Goal: Information Seeking & Learning: Learn about a topic

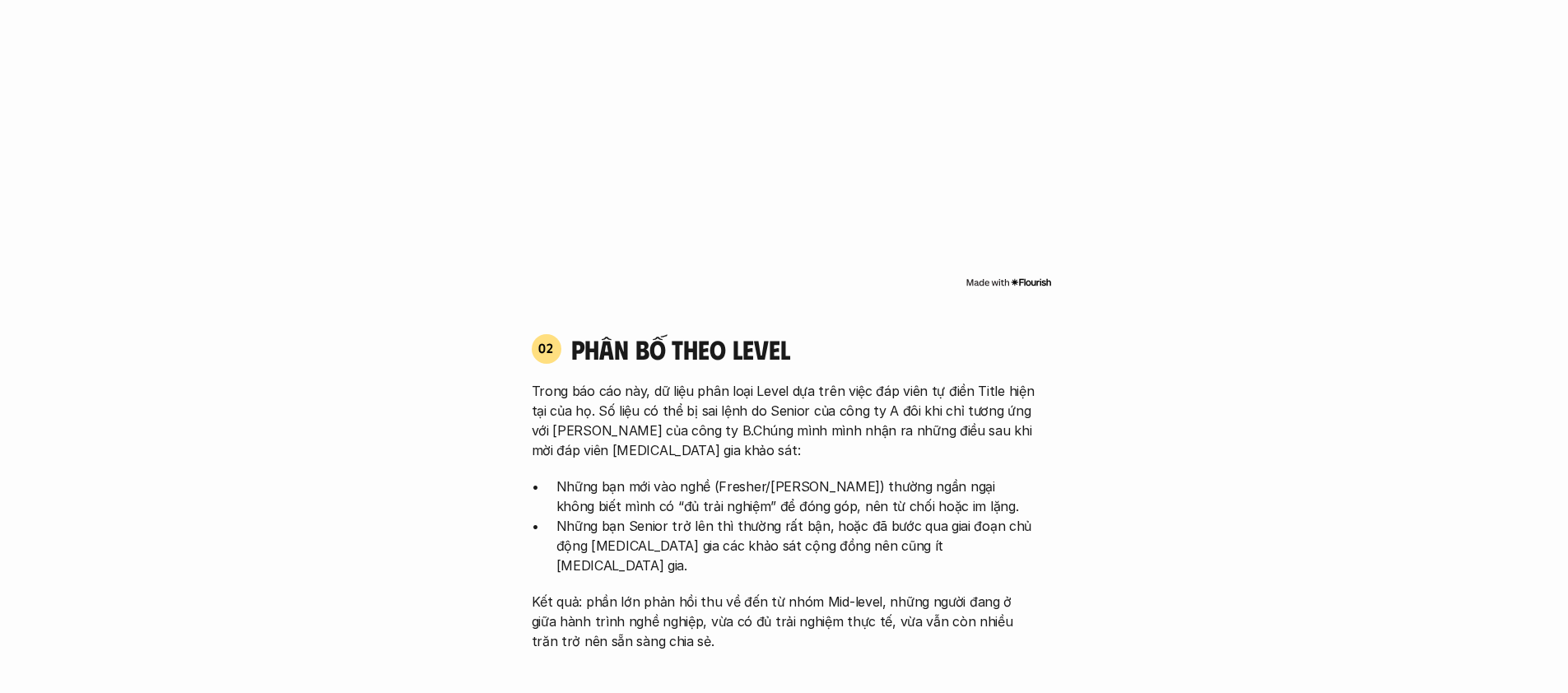
scroll to position [1442, 0]
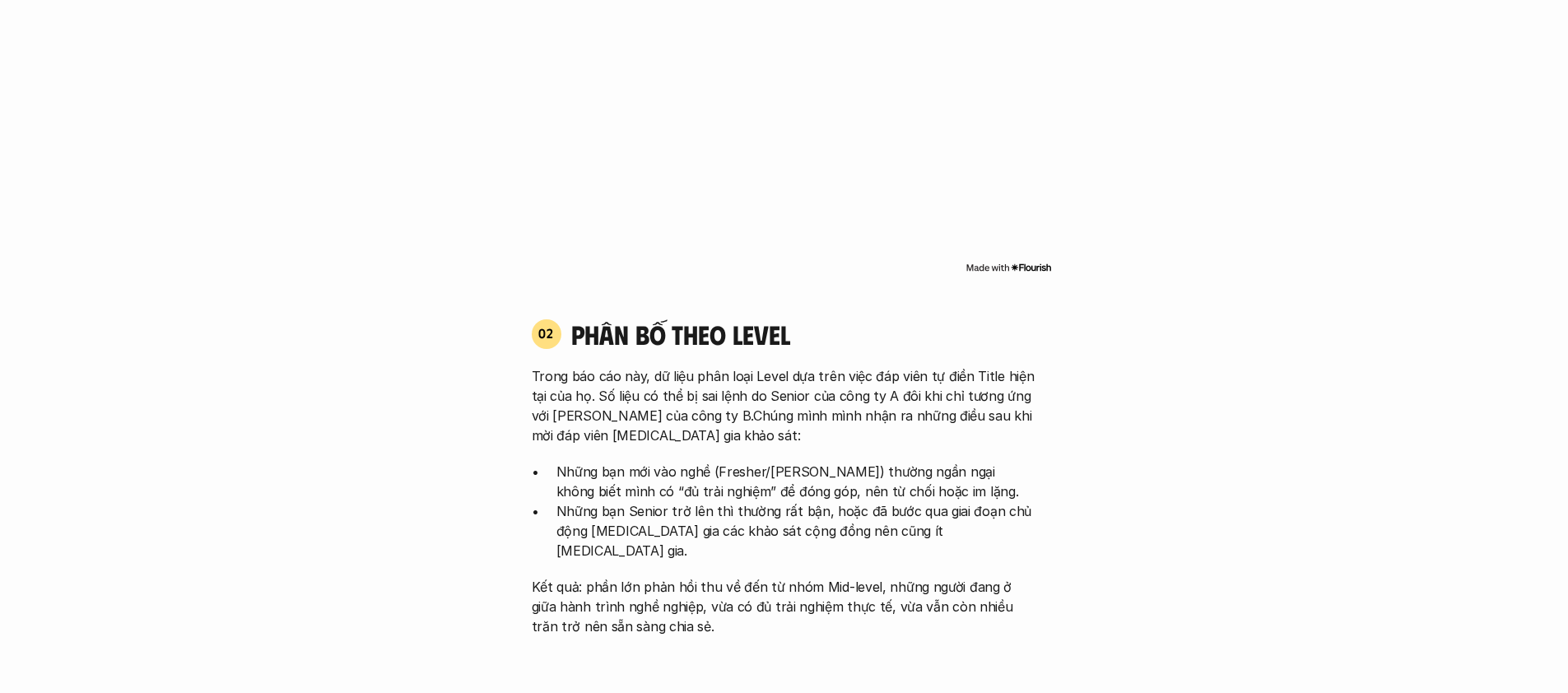
click at [704, 399] on p "Trong báo cáo này, dữ liệu phân loại Level dựa trên việc đáp viên tự điền Title…" at bounding box center [784, 406] width 505 height 79
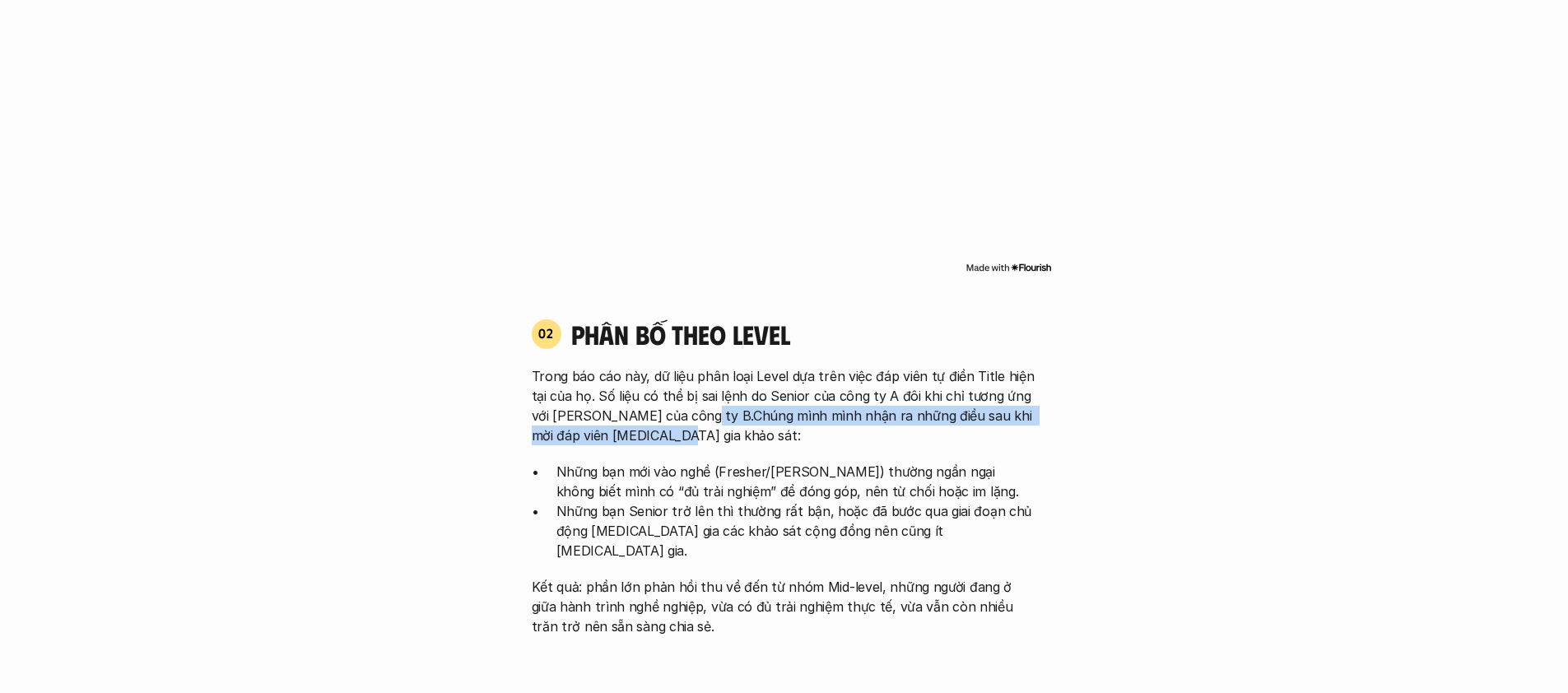
drag, startPoint x: 690, startPoint y: 398, endPoint x: 918, endPoint y: 412, distance: 228.4
click at [918, 412] on p "Trong báo cáo này, dữ liệu phân loại Level dựa trên việc đáp viên tự điền Title…" at bounding box center [784, 406] width 505 height 79
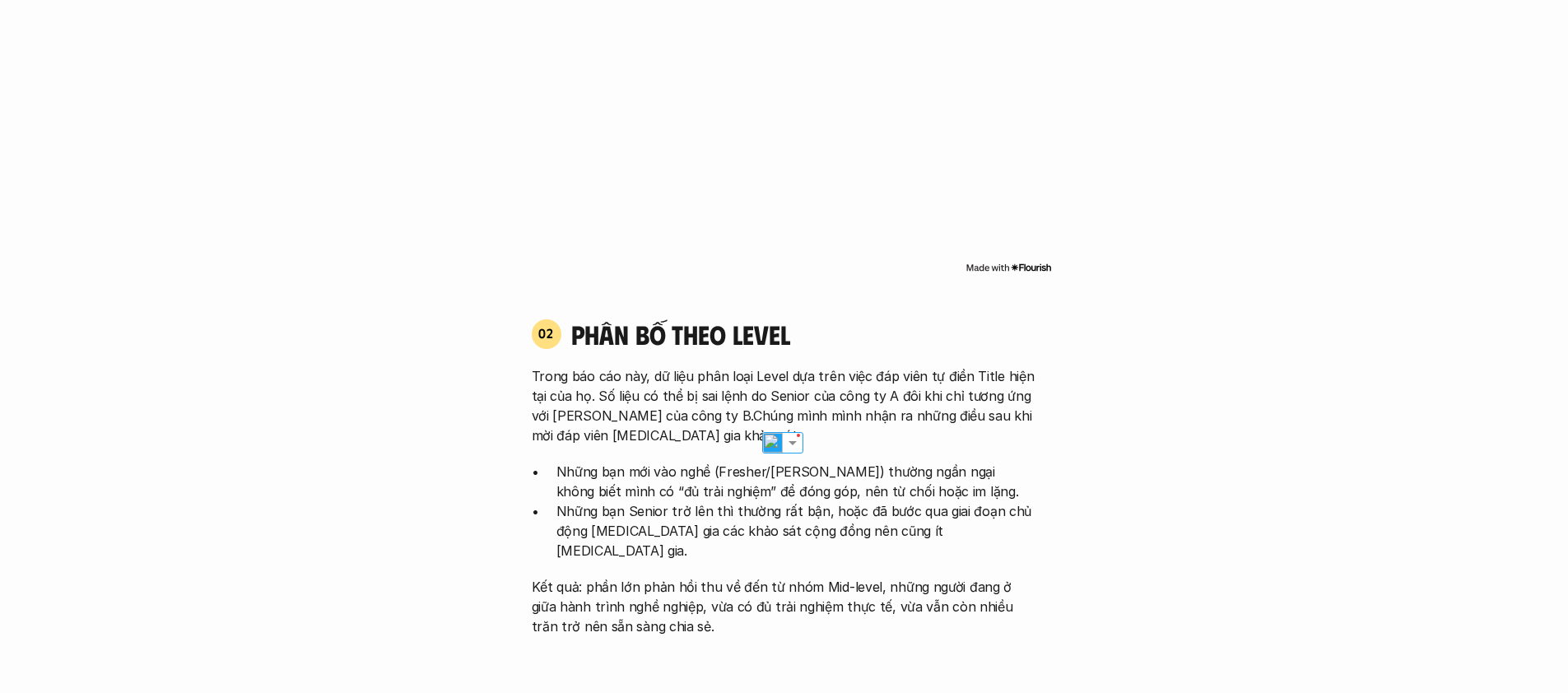
click at [672, 461] on p "Những bạn mới vào nghề (Fresher/[PERSON_NAME]) thường ngần ngại không biết mình…" at bounding box center [796, 481] width 480 height 39
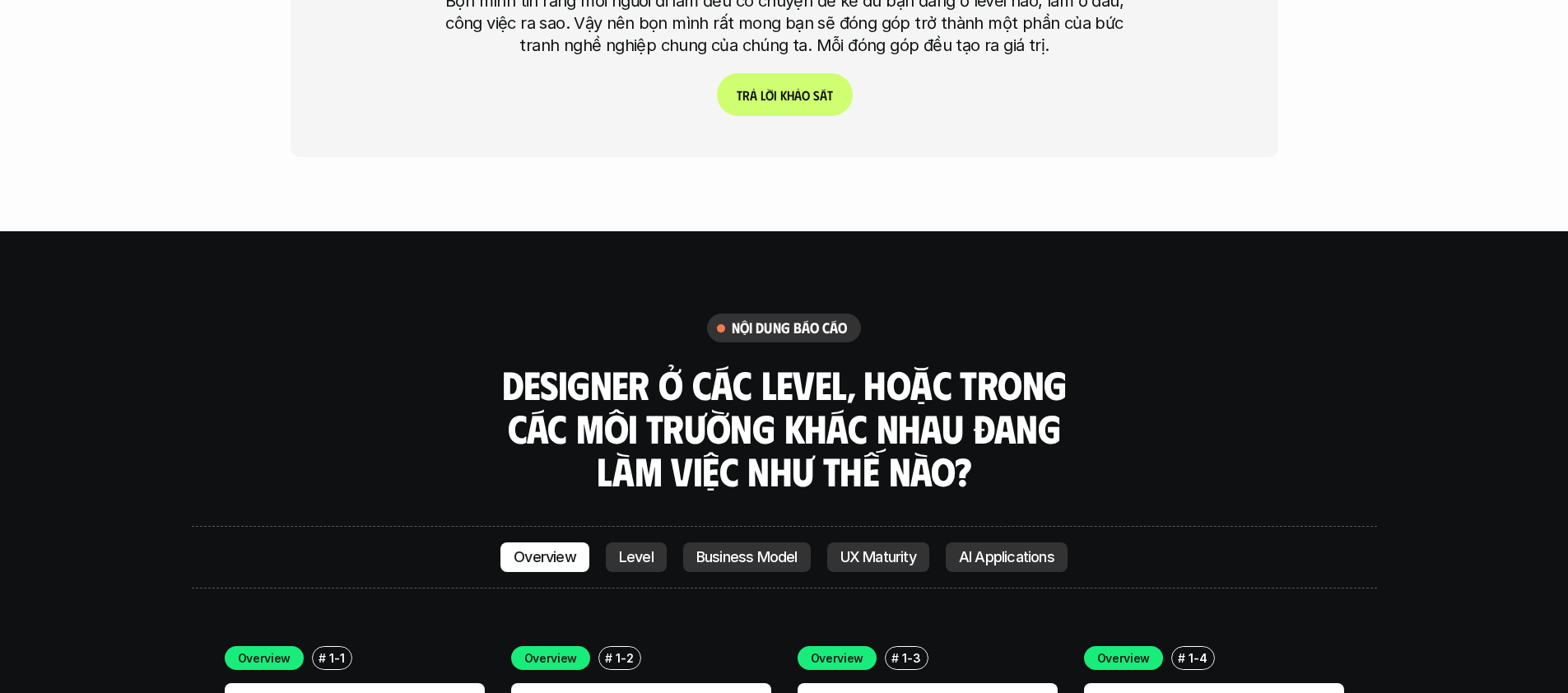
scroll to position [4281, 0]
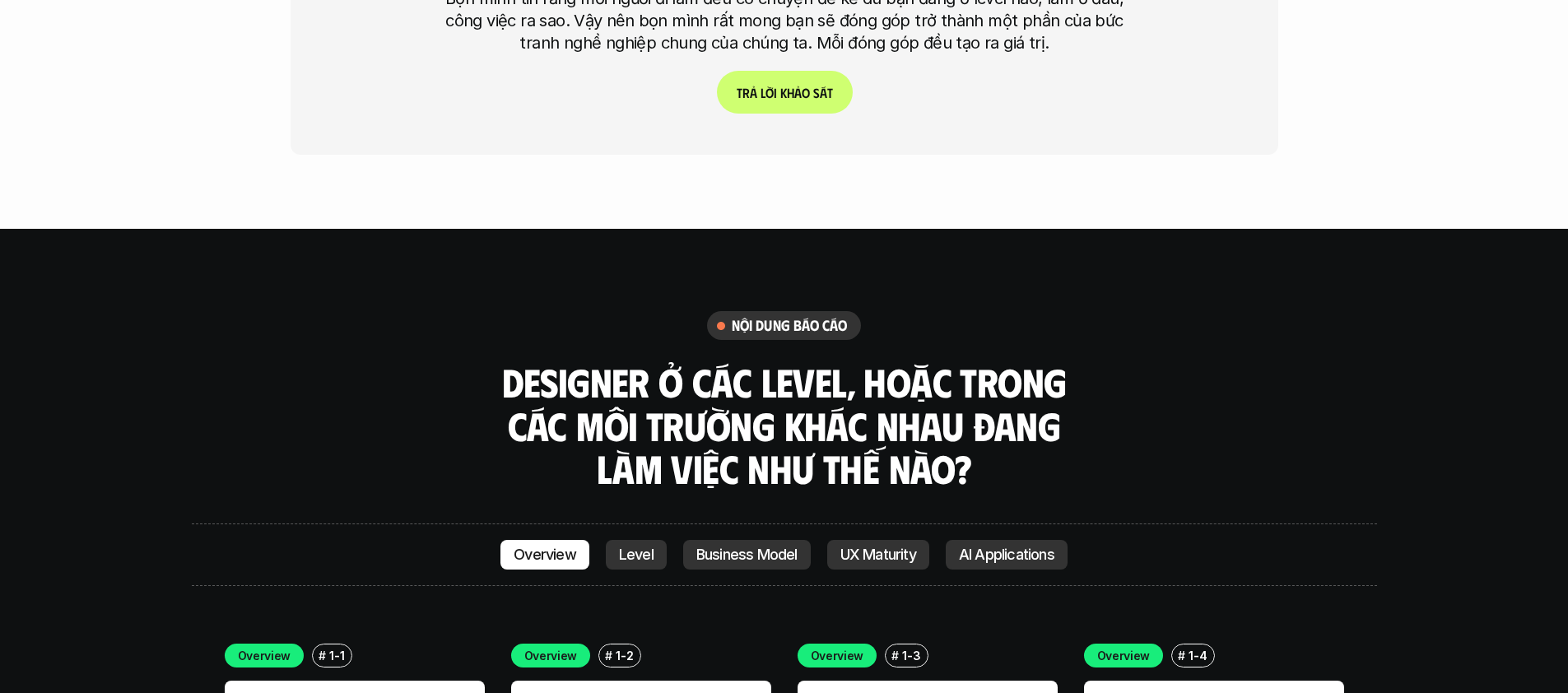
click at [673, 382] on h3 "Designer ở các level, hoặc trong các môi trường khác nhau đang làm việc như thế…" at bounding box center [784, 425] width 576 height 130
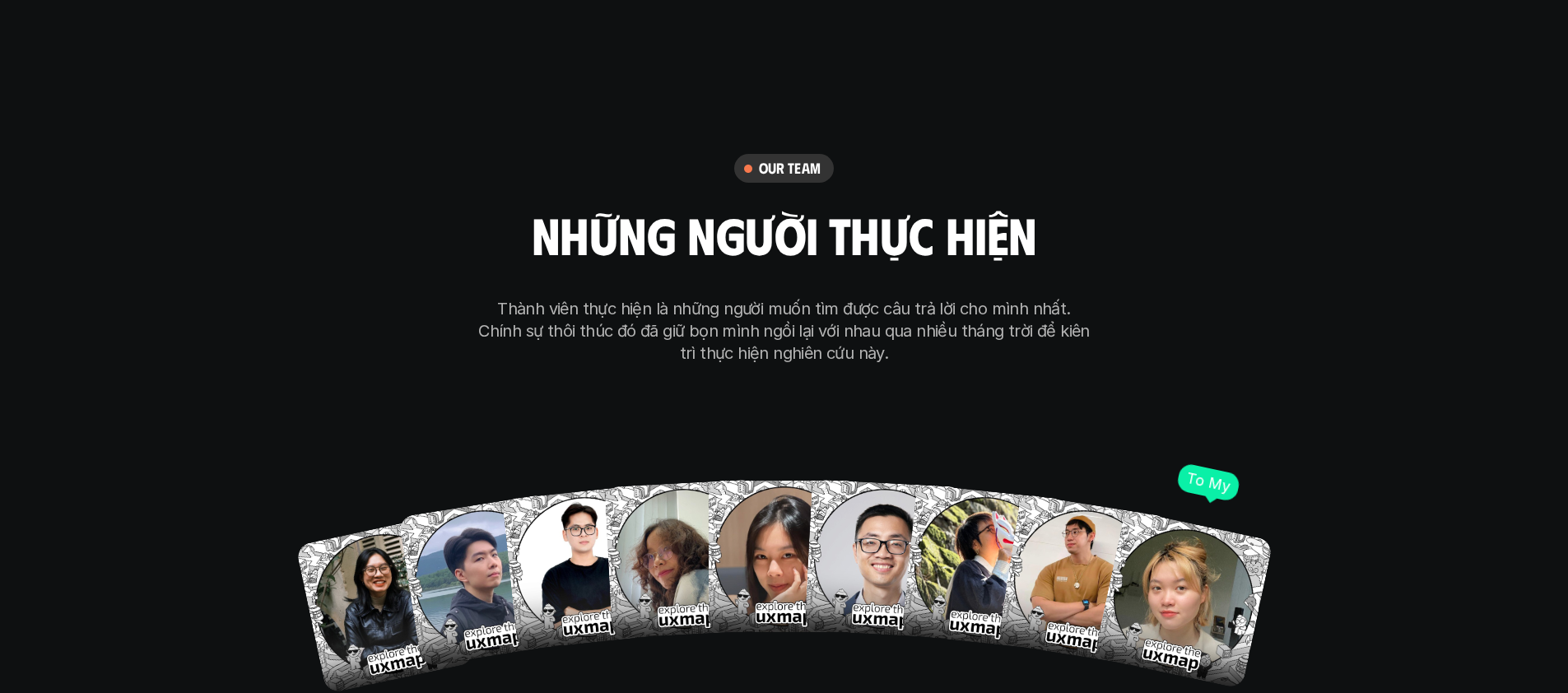
scroll to position [9365, 0]
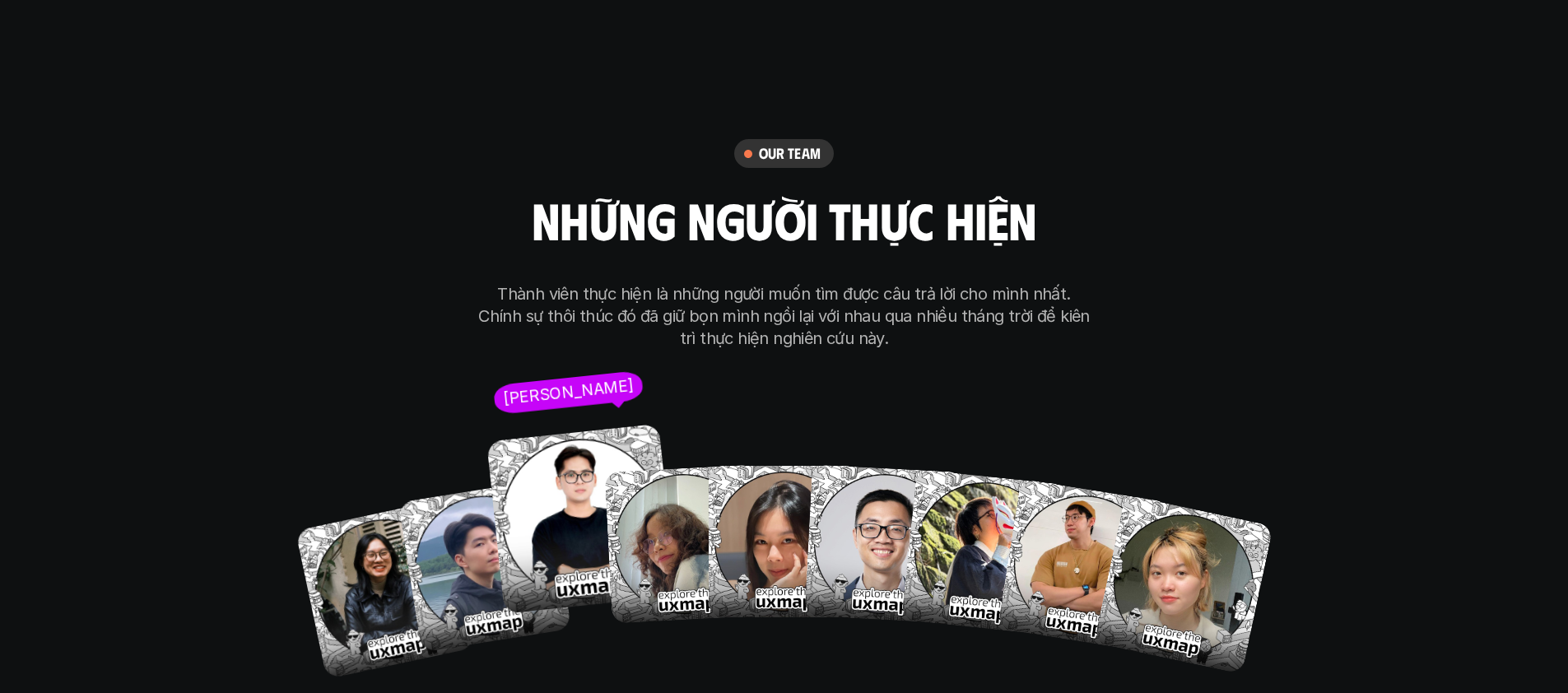
click at [584, 483] on img at bounding box center [581, 518] width 190 height 190
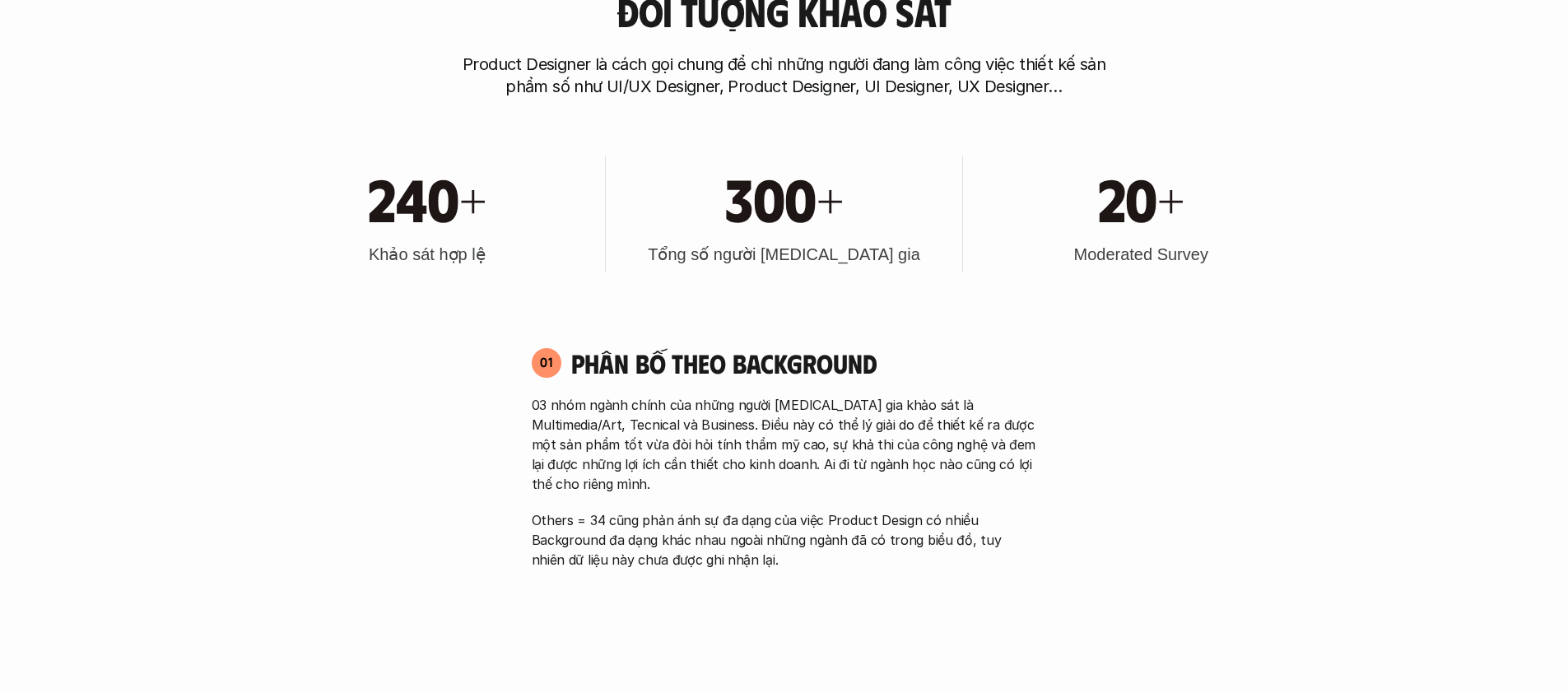
scroll to position [0, 0]
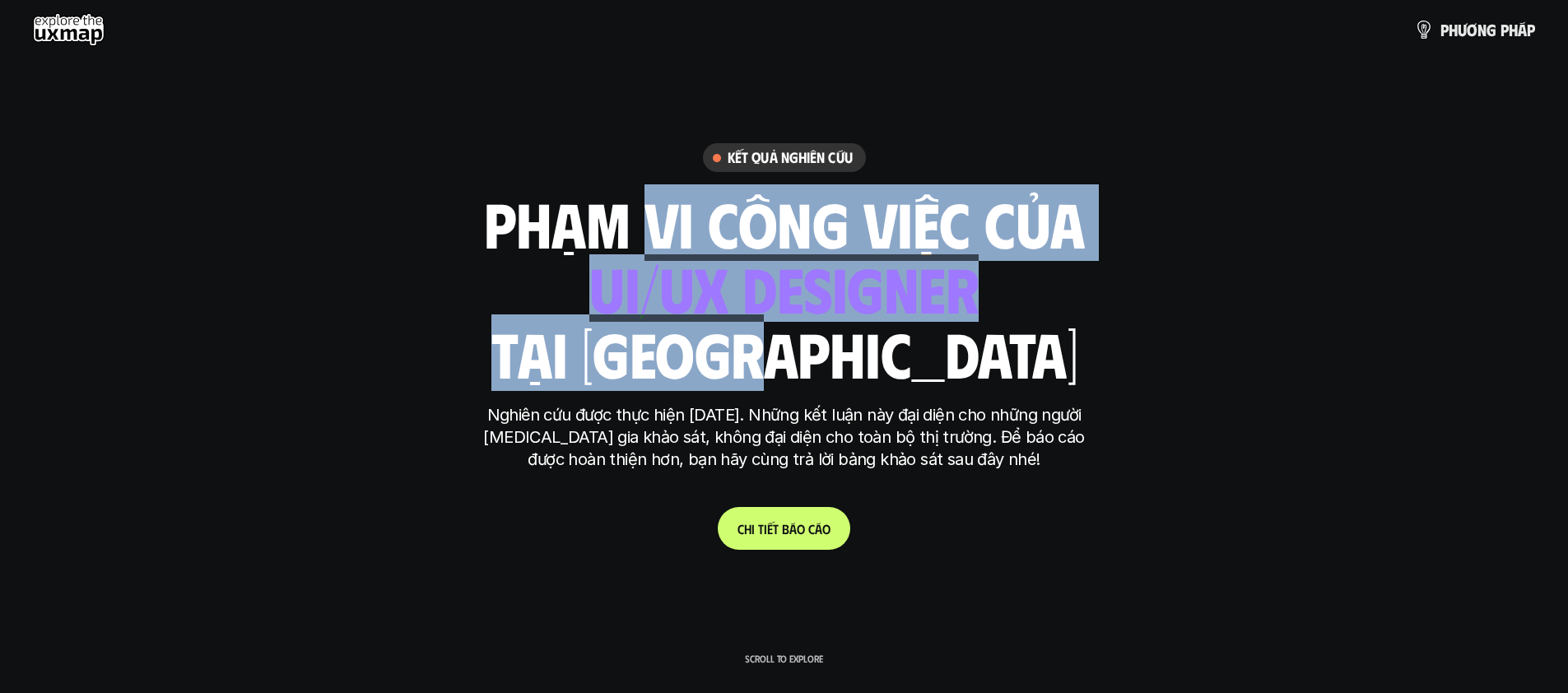
drag, startPoint x: 638, startPoint y: 247, endPoint x: 871, endPoint y: 341, distance: 251.2
click at [871, 341] on div "phạm vi công việc của ui designer ui/ux designer product designer [DEMOGRAPHIC_…" at bounding box center [784, 287] width 601 height 192
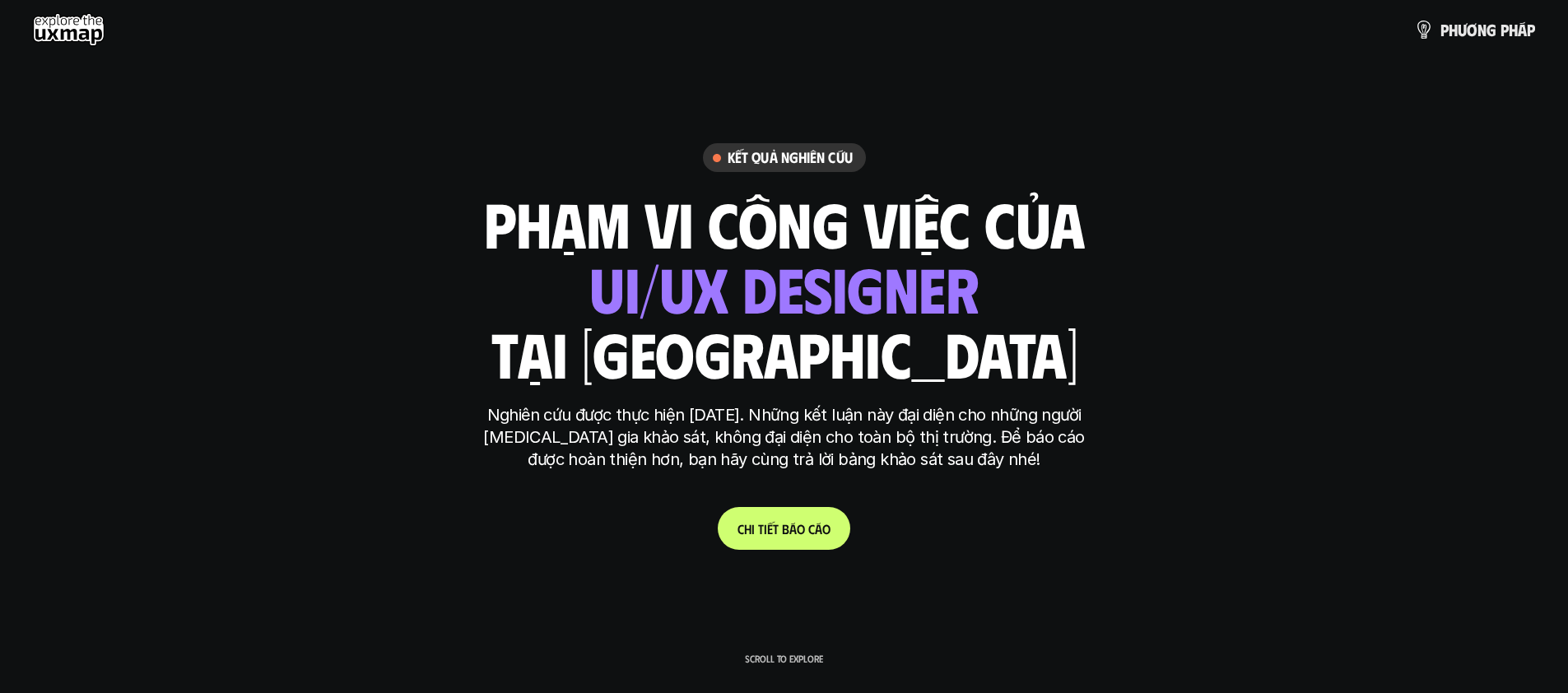
drag, startPoint x: 963, startPoint y: 368, endPoint x: 909, endPoint y: 339, distance: 61.3
click at [964, 368] on div "phạm vi công việc của ui designer ui/ux designer product designer [DEMOGRAPHIC_…" at bounding box center [784, 287] width 601 height 192
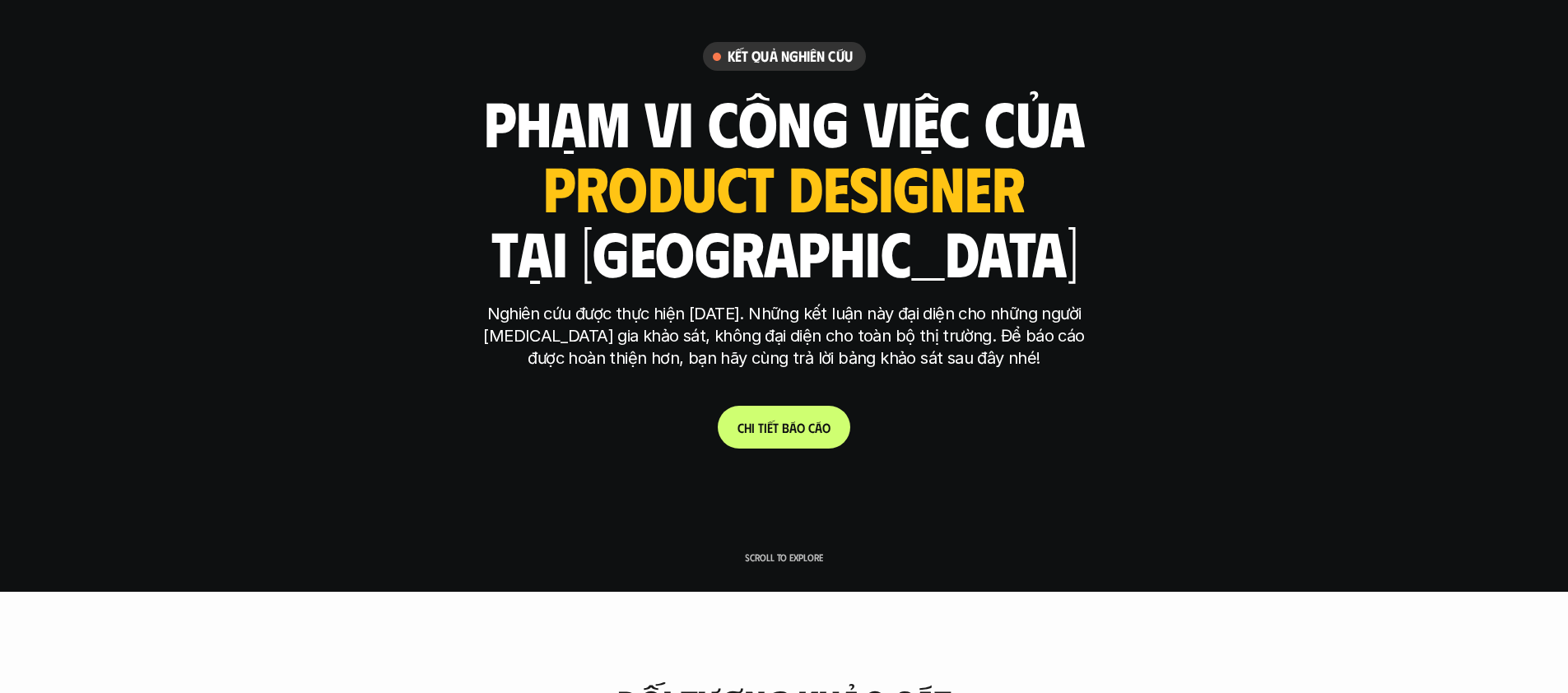
scroll to position [110, 0]
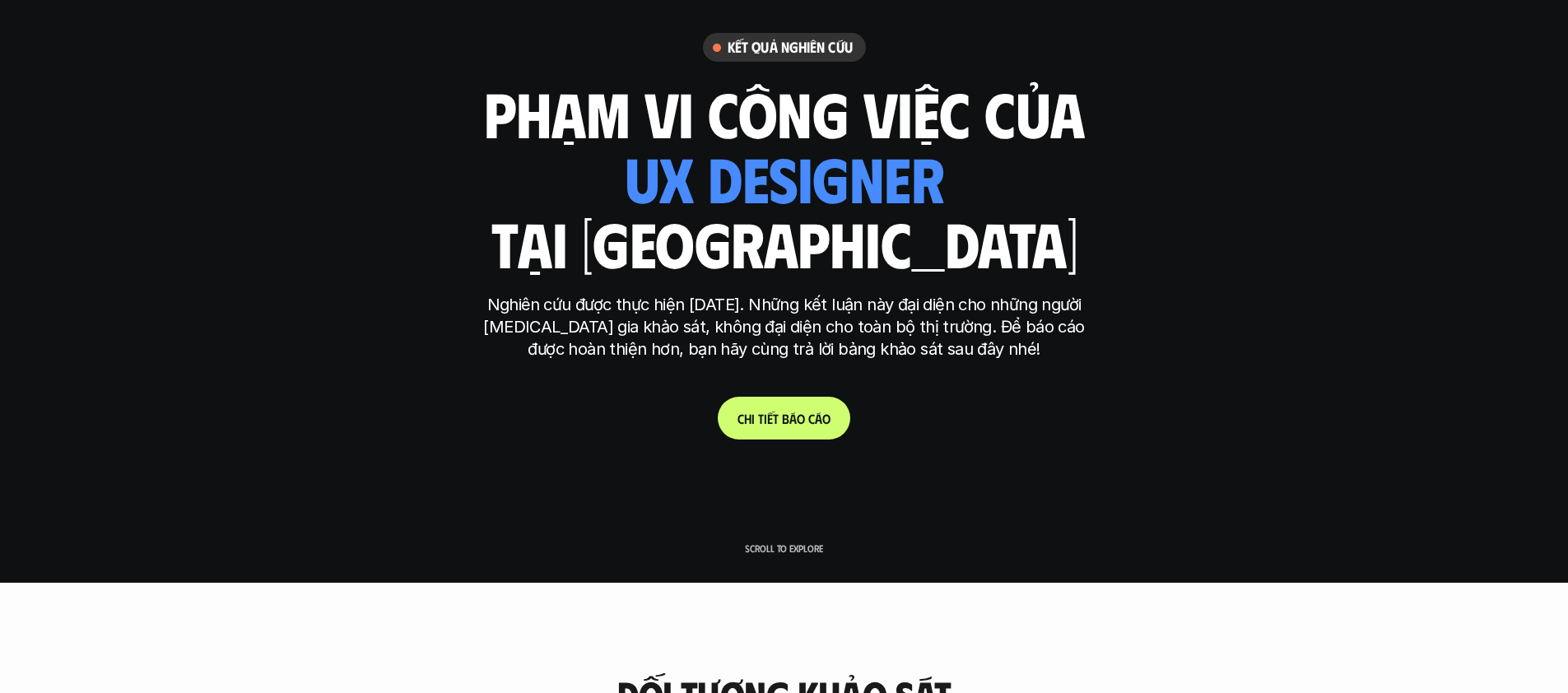
drag, startPoint x: 613, startPoint y: 311, endPoint x: 932, endPoint y: 395, distance: 329.9
click at [932, 395] on div "Kết quả nghiên cứu phạm vi công việc của ui designer ui/ux designer product des…" at bounding box center [784, 235] width 617 height 406
click at [796, 412] on p "C h i t i ế t b á o c á o" at bounding box center [783, 418] width 93 height 15
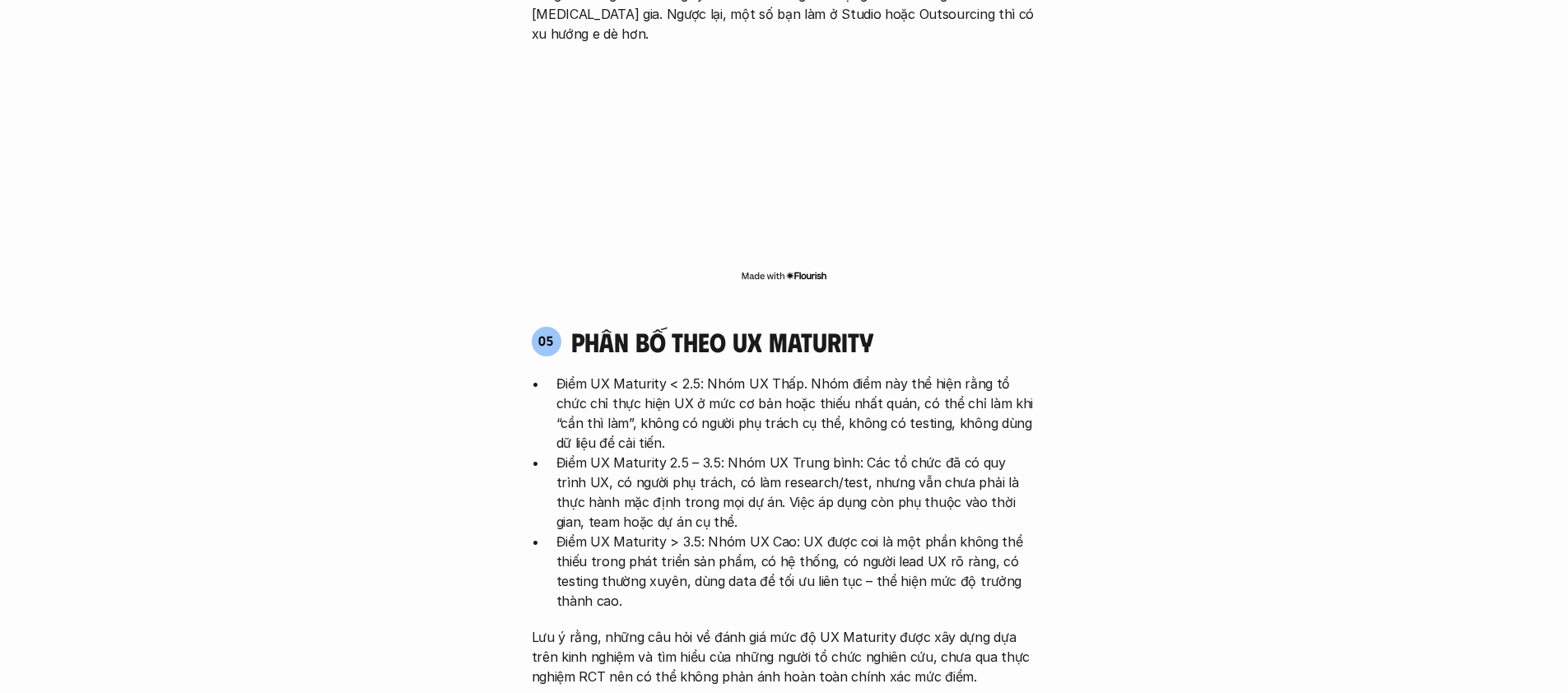
scroll to position [4411, 0]
